Goal: Find specific page/section: Find specific page/section

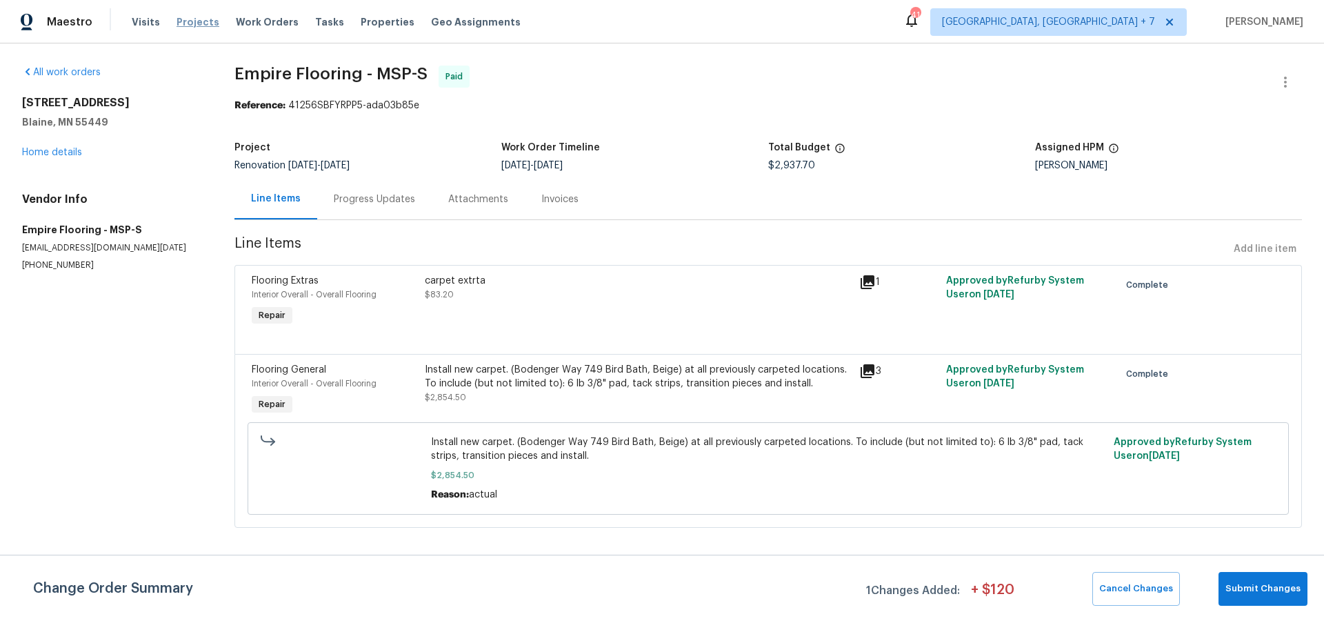
click at [189, 23] on span "Projects" at bounding box center [198, 22] width 43 height 14
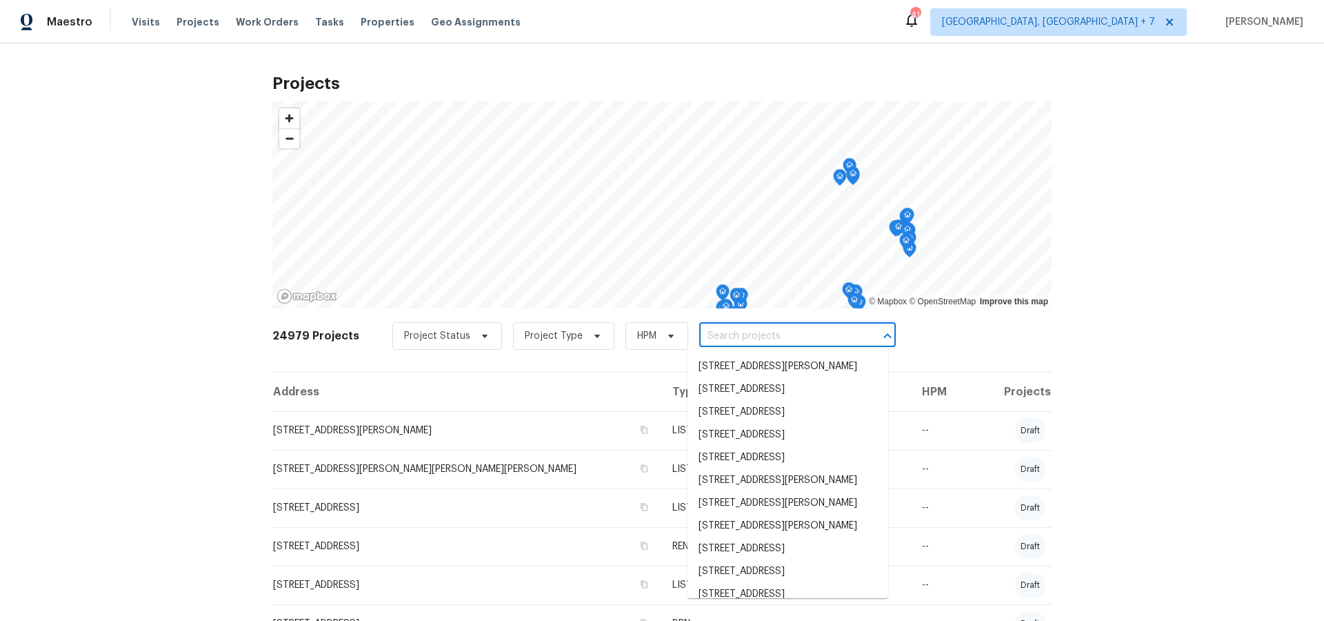
click at [777, 340] on input "text" at bounding box center [778, 336] width 158 height 21
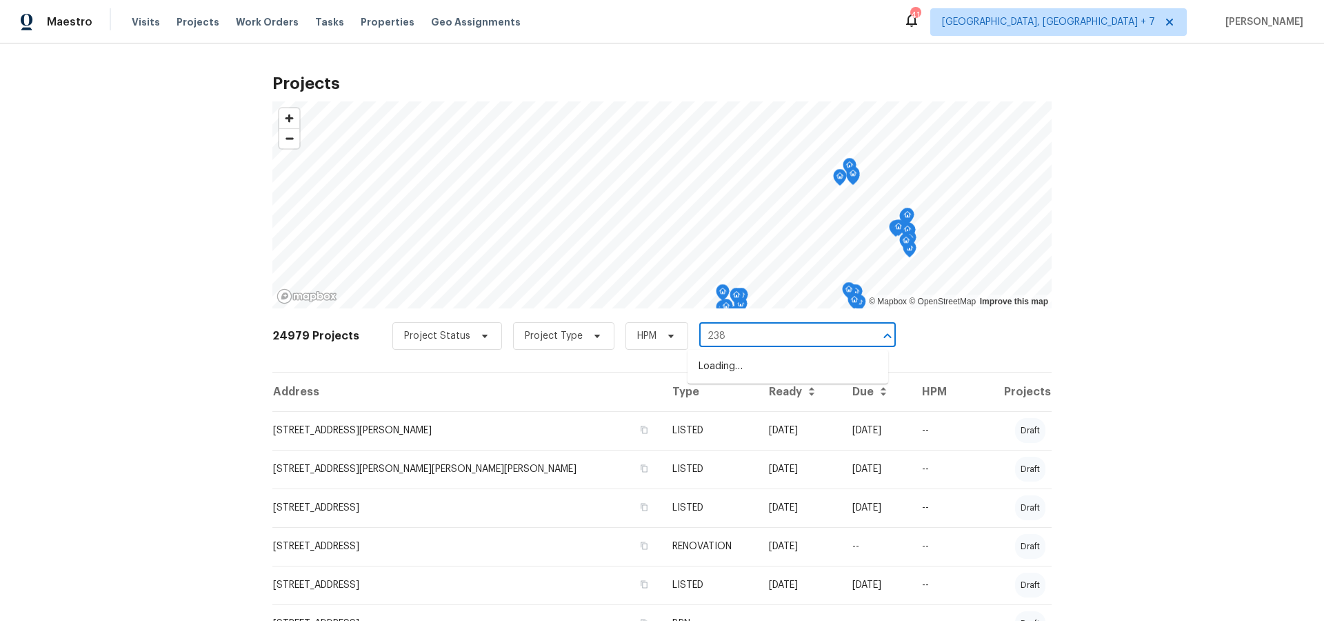
type input "2381"
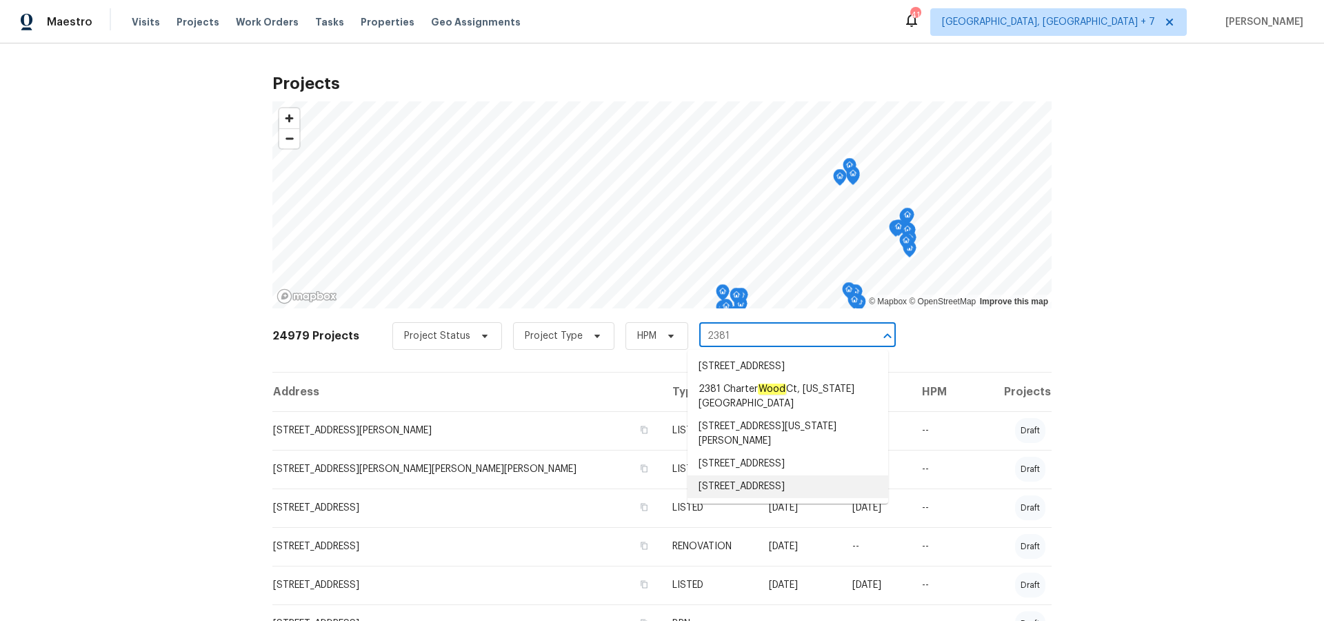
click at [775, 485] on li "[STREET_ADDRESS]" at bounding box center [788, 486] width 201 height 23
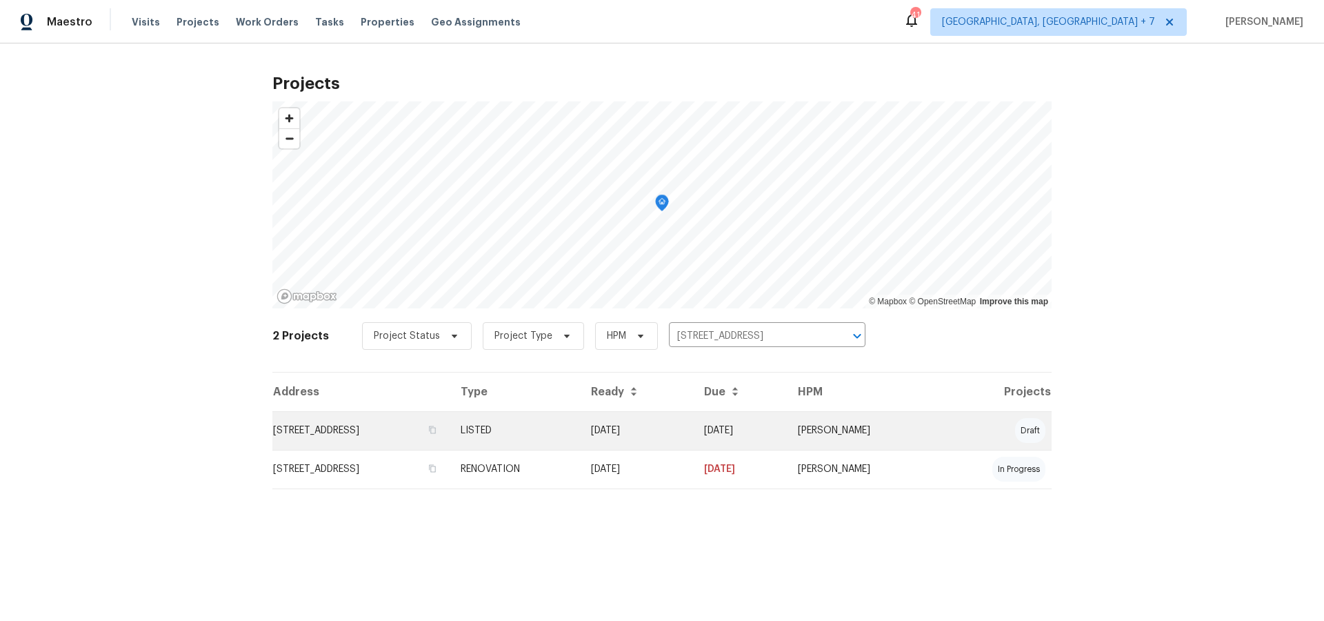
click at [444, 431] on td "[STREET_ADDRESS]" at bounding box center [360, 430] width 177 height 39
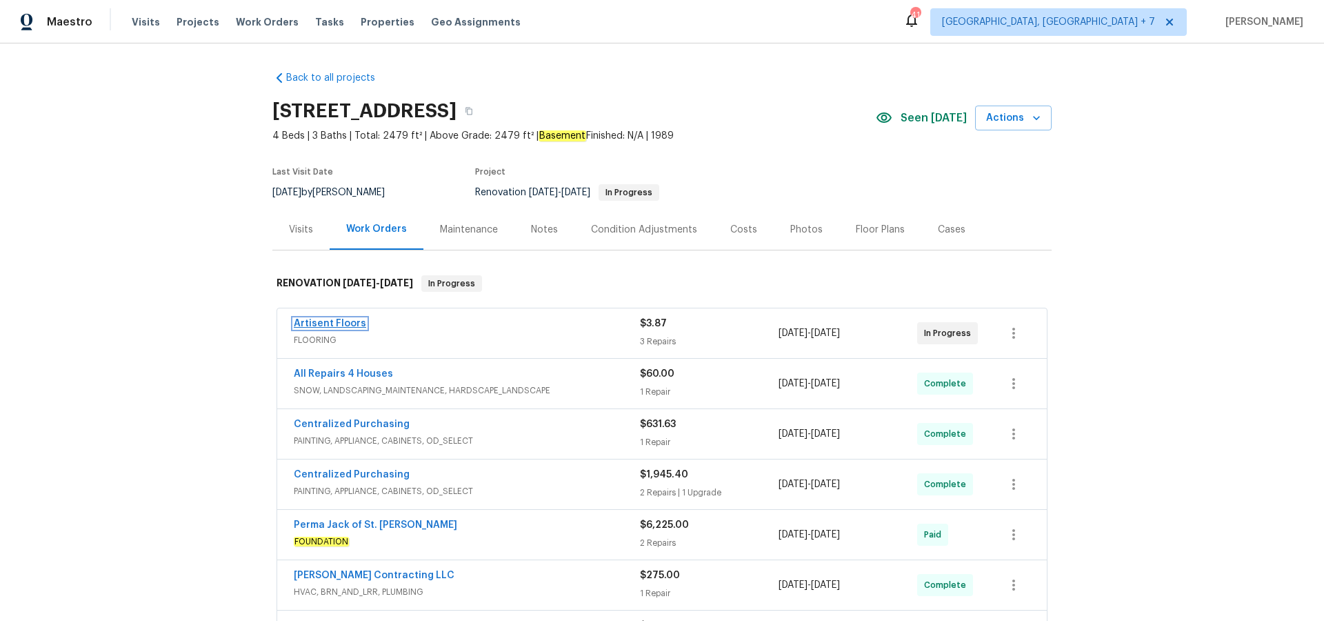
click at [319, 321] on link "Artisent Floors" at bounding box center [330, 324] width 72 height 10
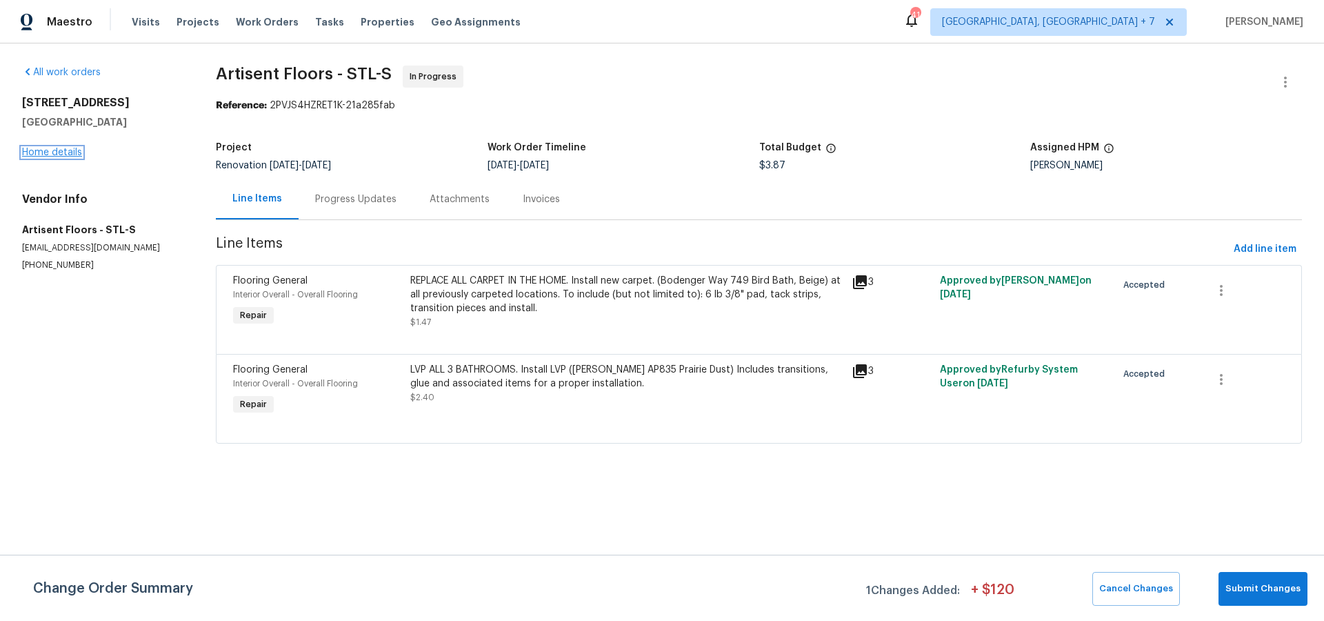
click at [46, 148] on link "Home details" at bounding box center [52, 153] width 60 height 10
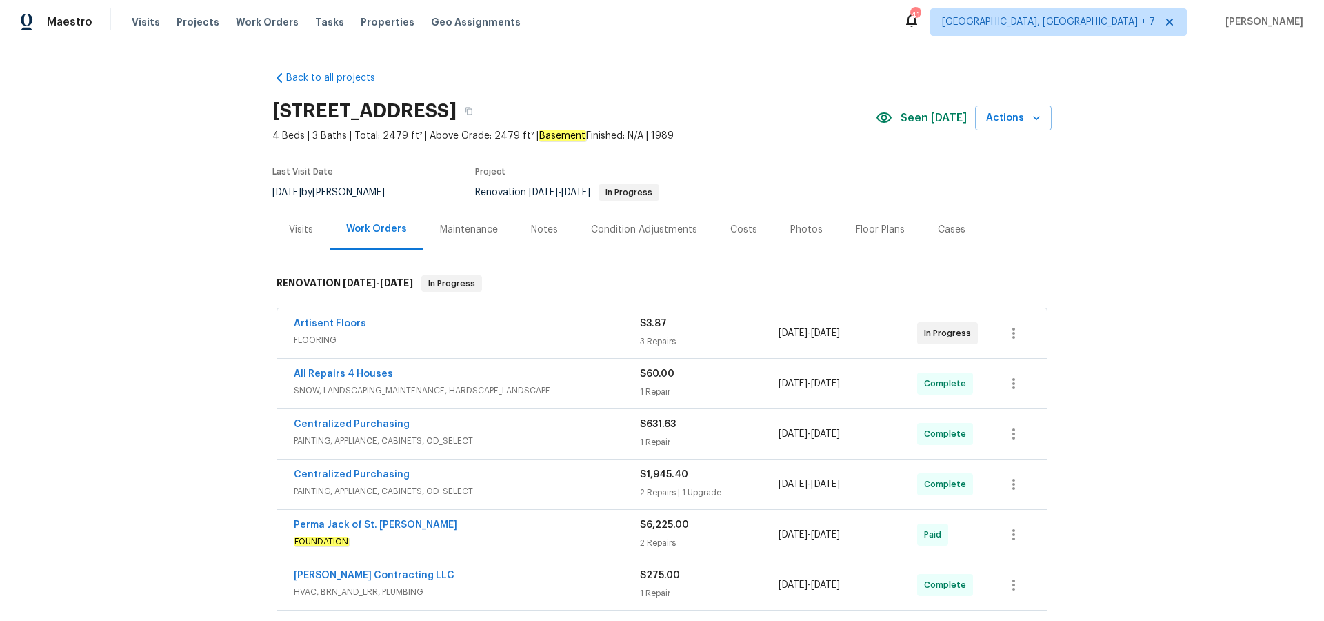
click at [799, 230] on div "Photos" at bounding box center [806, 230] width 32 height 14
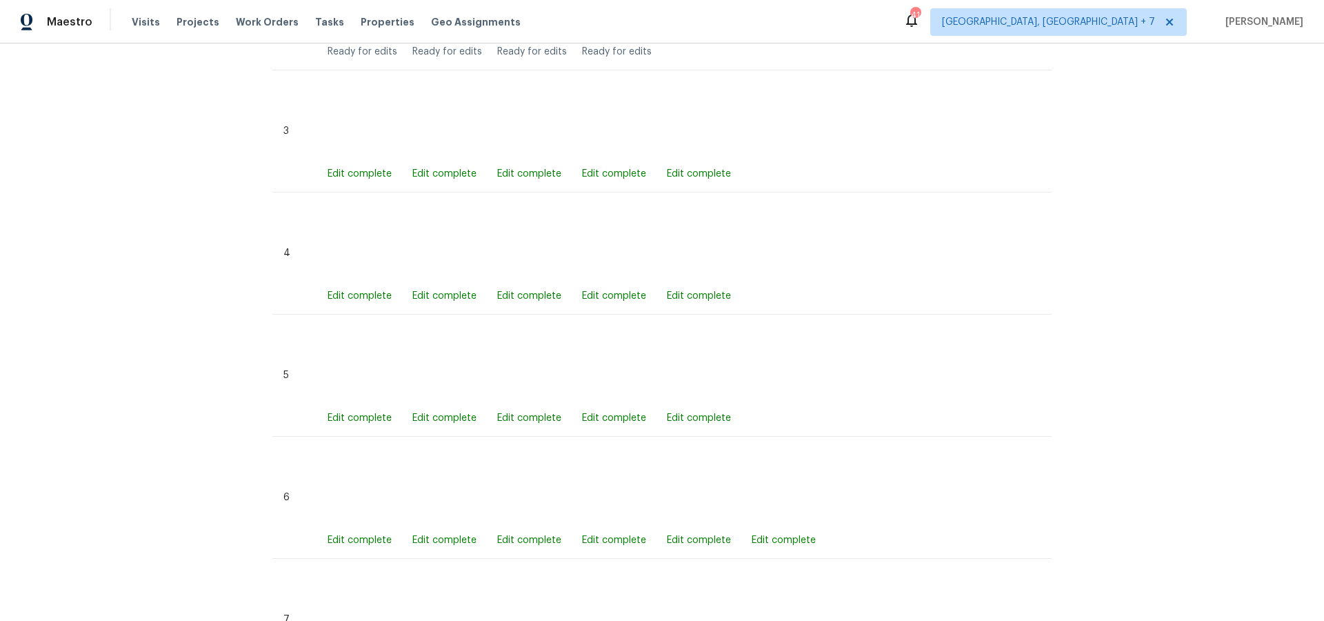
scroll to position [944, 0]
